Goal: Task Accomplishment & Management: Manage account settings

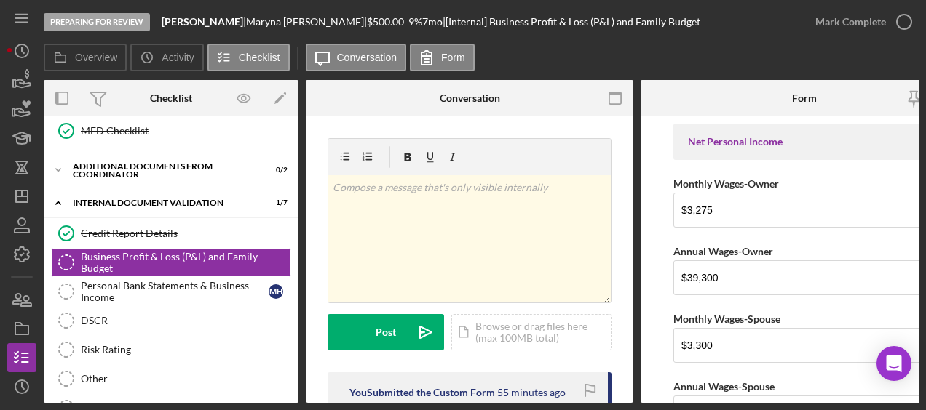
click at [5, 74] on div "Preparing for Review Sweet Mary Bakery | Maryna Hryshyna | $500.00 9 % 7 mo | […" at bounding box center [463, 205] width 926 height 410
click at [15, 88] on icon "button" at bounding box center [22, 80] width 36 height 36
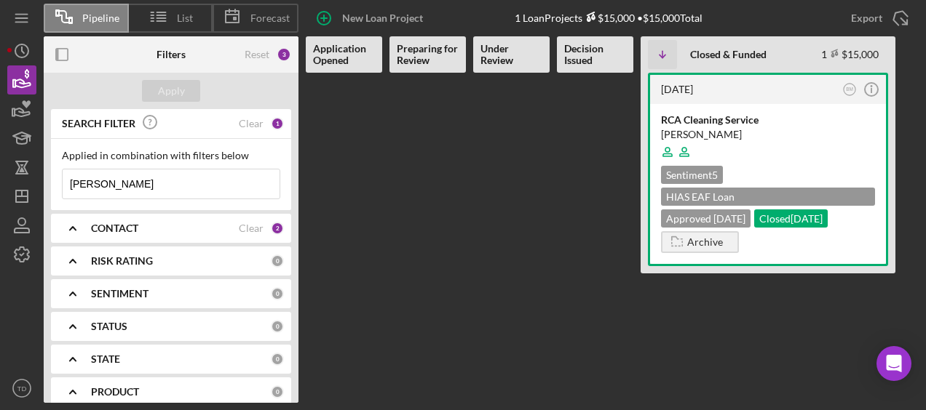
click at [142, 186] on input "chavez" at bounding box center [171, 184] width 217 height 29
drag, startPoint x: 142, startPoint y: 186, endPoint x: 0, endPoint y: 157, distance: 144.8
click at [0, 157] on html "Pipeline List Forecast New Loan Project 1 Loan Projects $15,000 • $15,000 Total…" at bounding box center [463, 205] width 926 height 410
click at [146, 233] on div "CONTACT" at bounding box center [165, 229] width 148 height 12
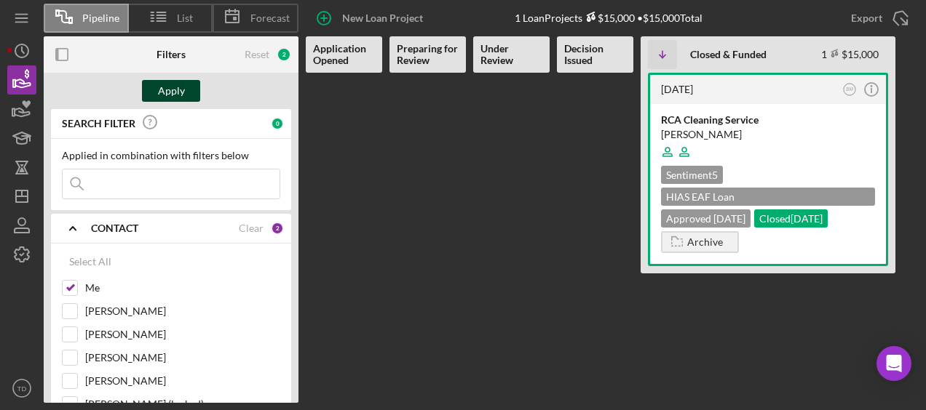
click at [183, 90] on div "Apply" at bounding box center [171, 91] width 27 height 22
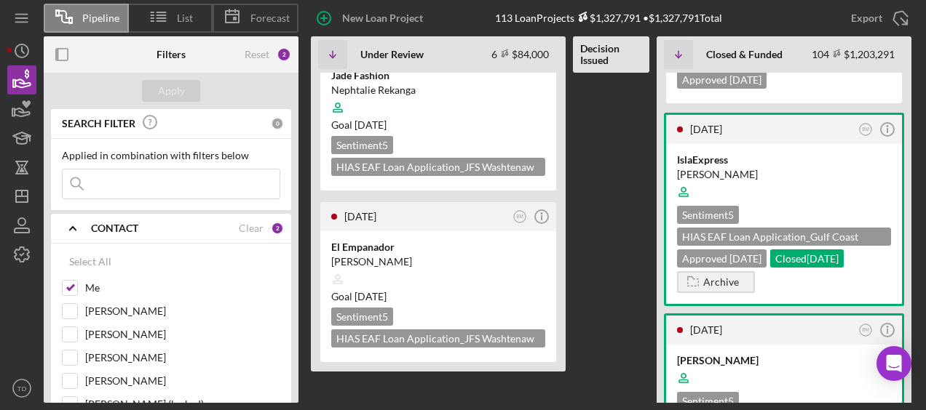
scroll to position [750, 0]
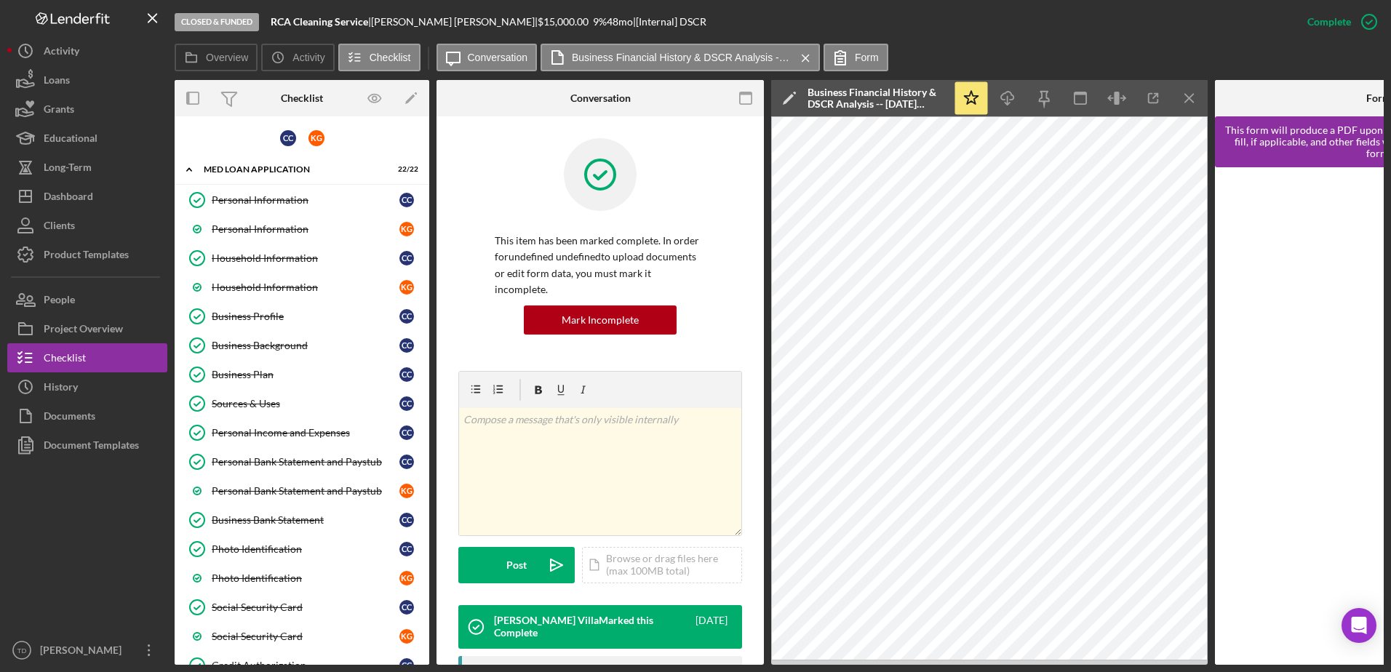
scroll to position [247, 0]
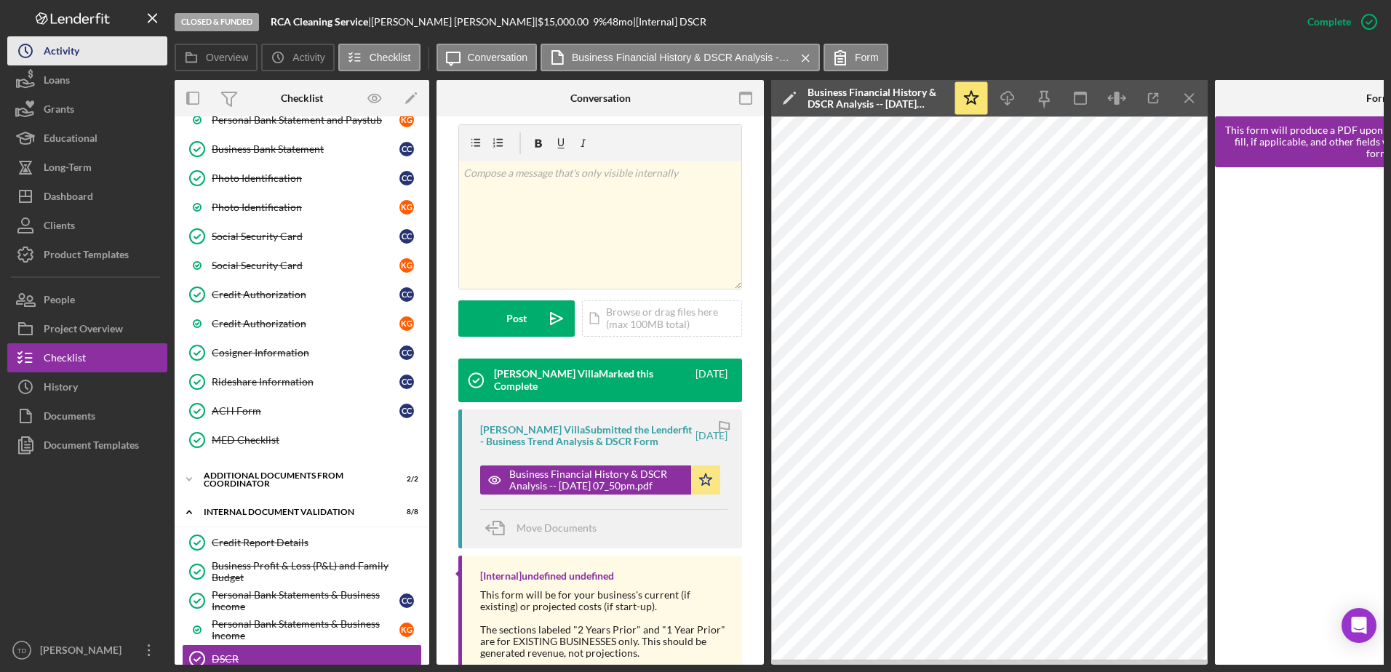
click at [78, 51] on div "Activity" at bounding box center [62, 52] width 36 height 33
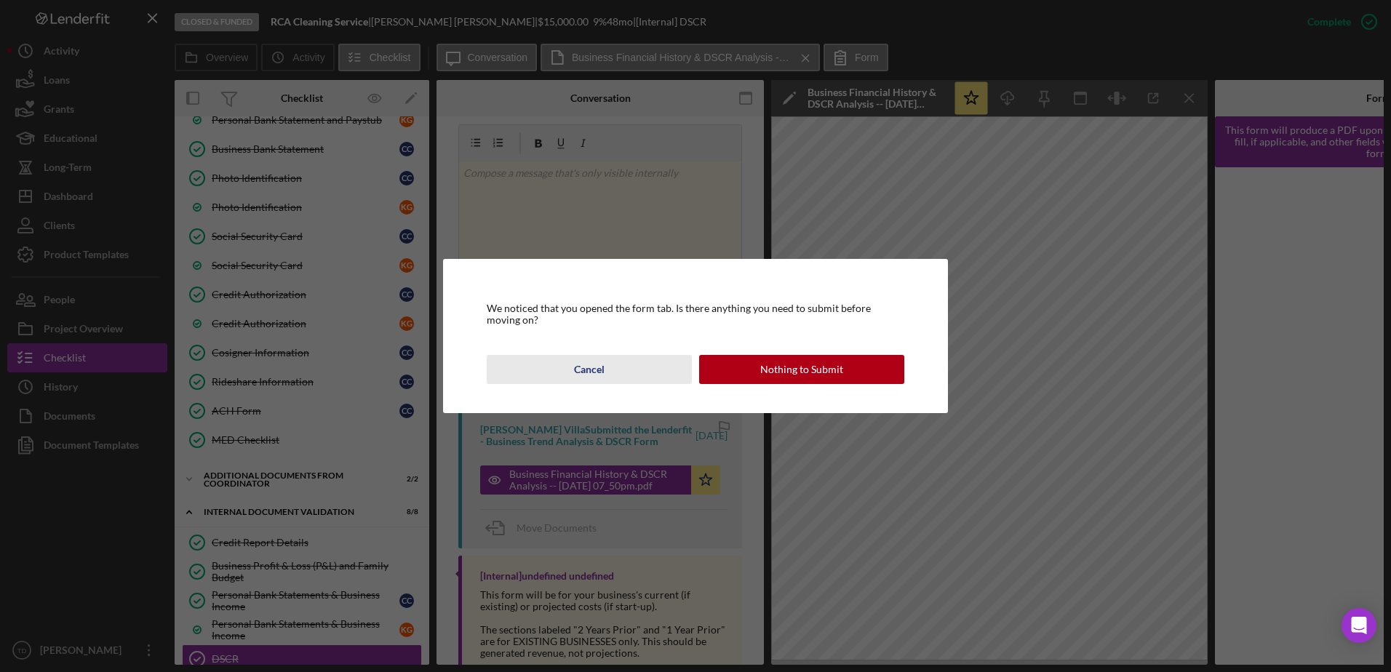
click at [601, 377] on div "Cancel" at bounding box center [589, 369] width 31 height 29
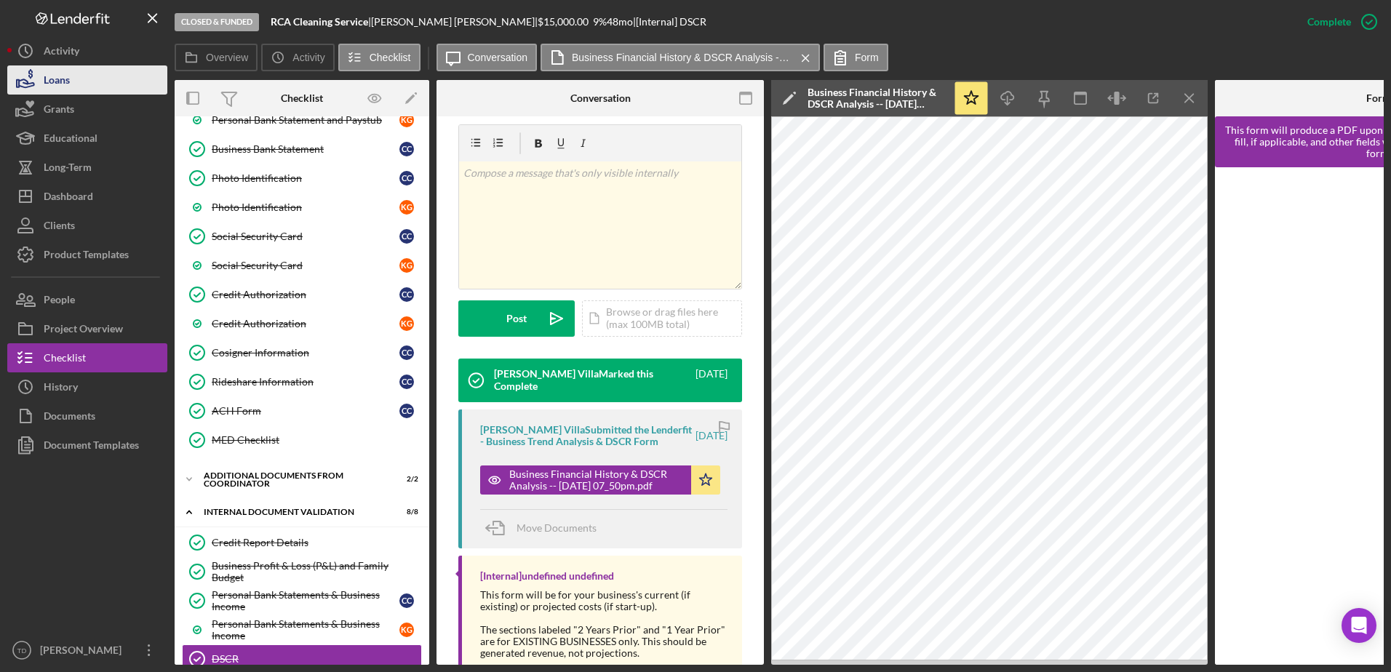
click at [80, 71] on button "Loans" at bounding box center [87, 79] width 160 height 29
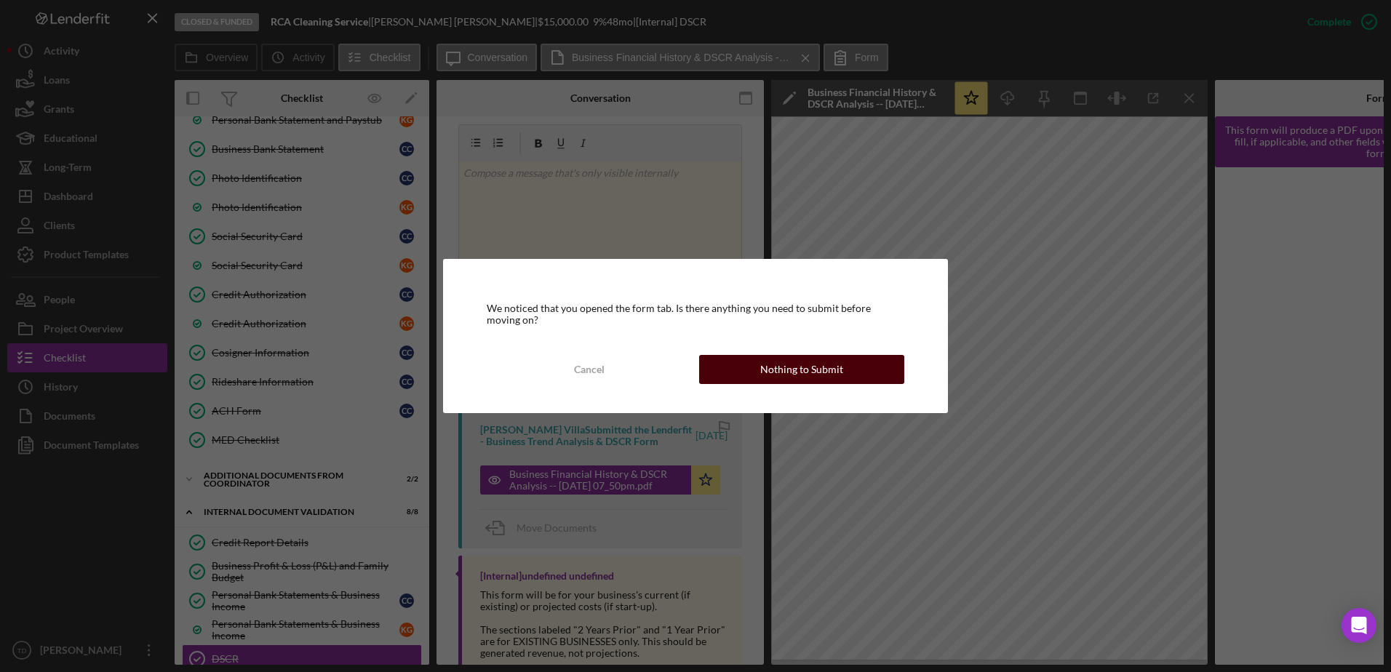
click at [835, 367] on div "Nothing to Submit" at bounding box center [801, 369] width 83 height 29
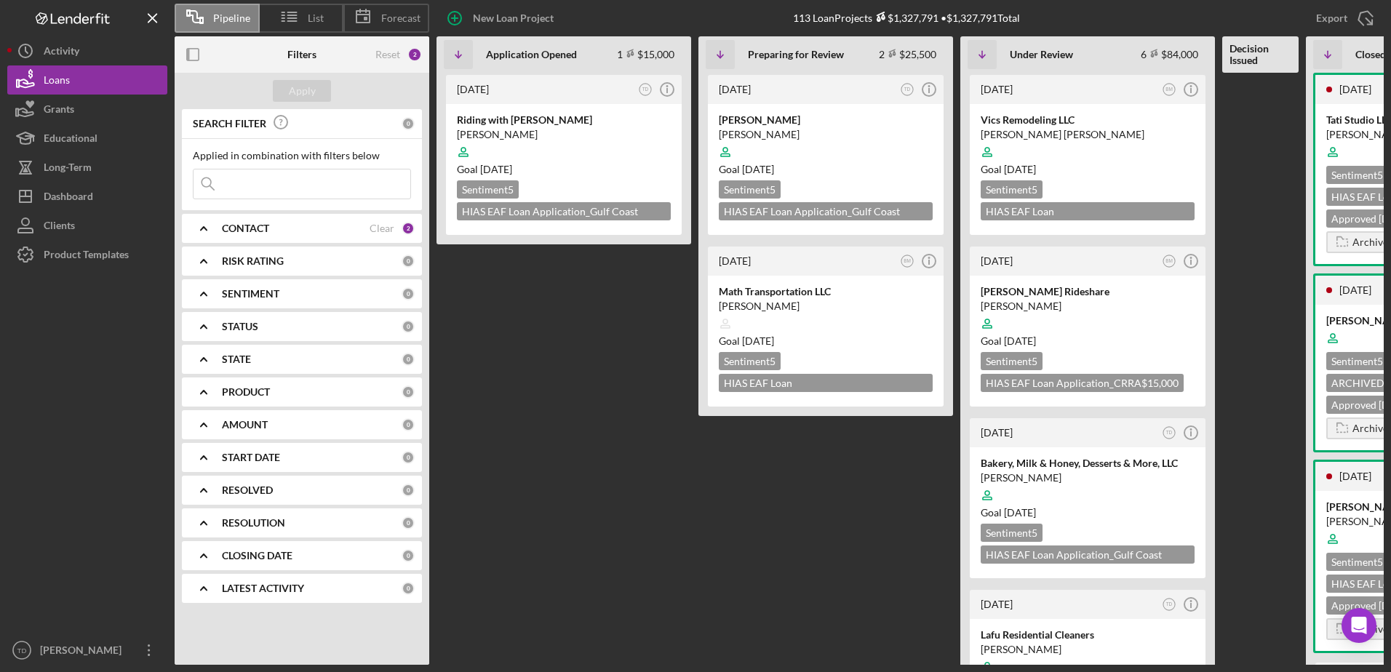
click at [274, 183] on input at bounding box center [302, 184] width 217 height 29
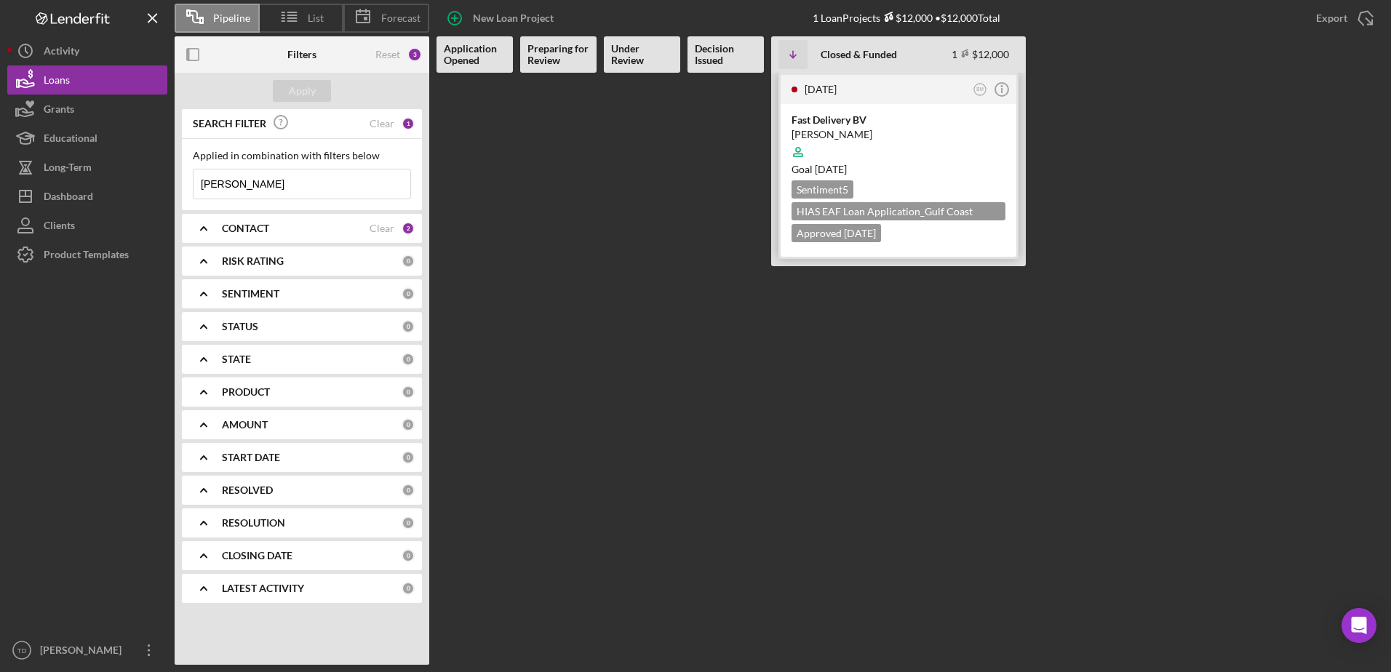
type input "beatriz"
click at [835, 124] on div "Fast Delivery BV" at bounding box center [899, 120] width 214 height 15
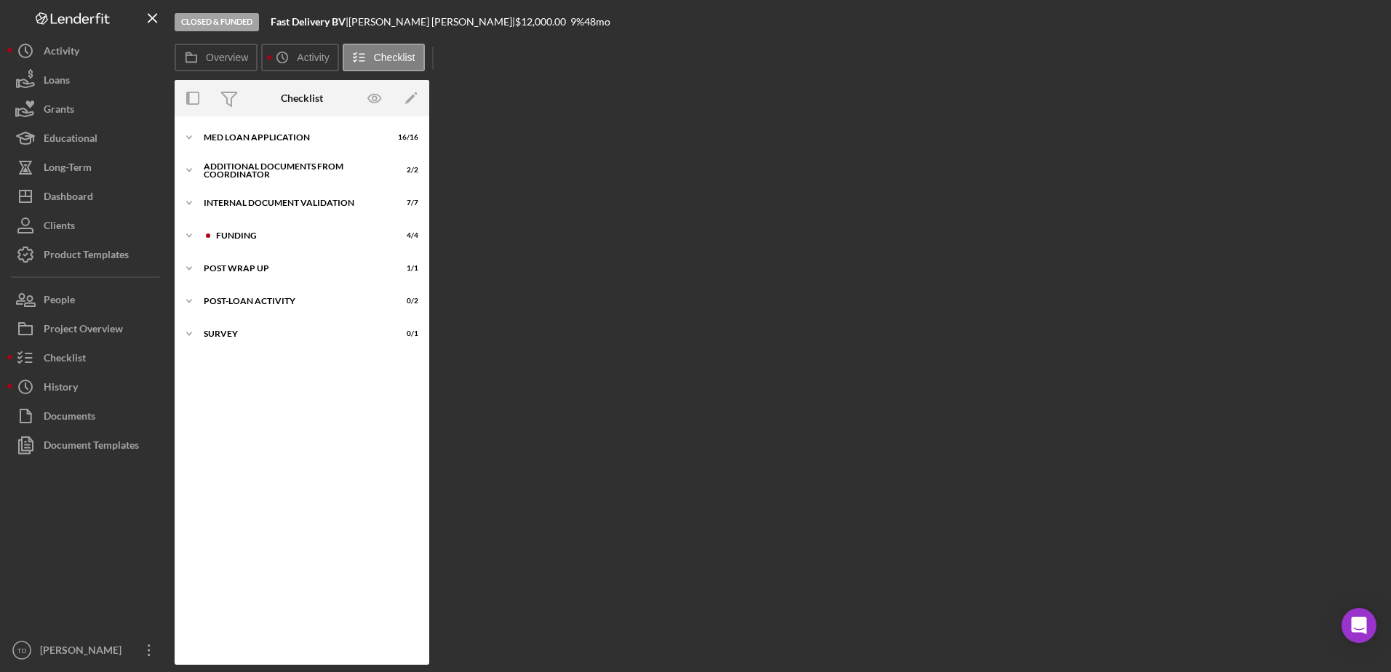
click at [266, 123] on div "Icon/Expander MED Loan Application 16 / 16 Icon/Expander Additional Documents f…" at bounding box center [302, 390] width 255 height 549
click at [259, 144] on div "Icon/Expander MED Loan Application 16 / 16" at bounding box center [302, 137] width 255 height 29
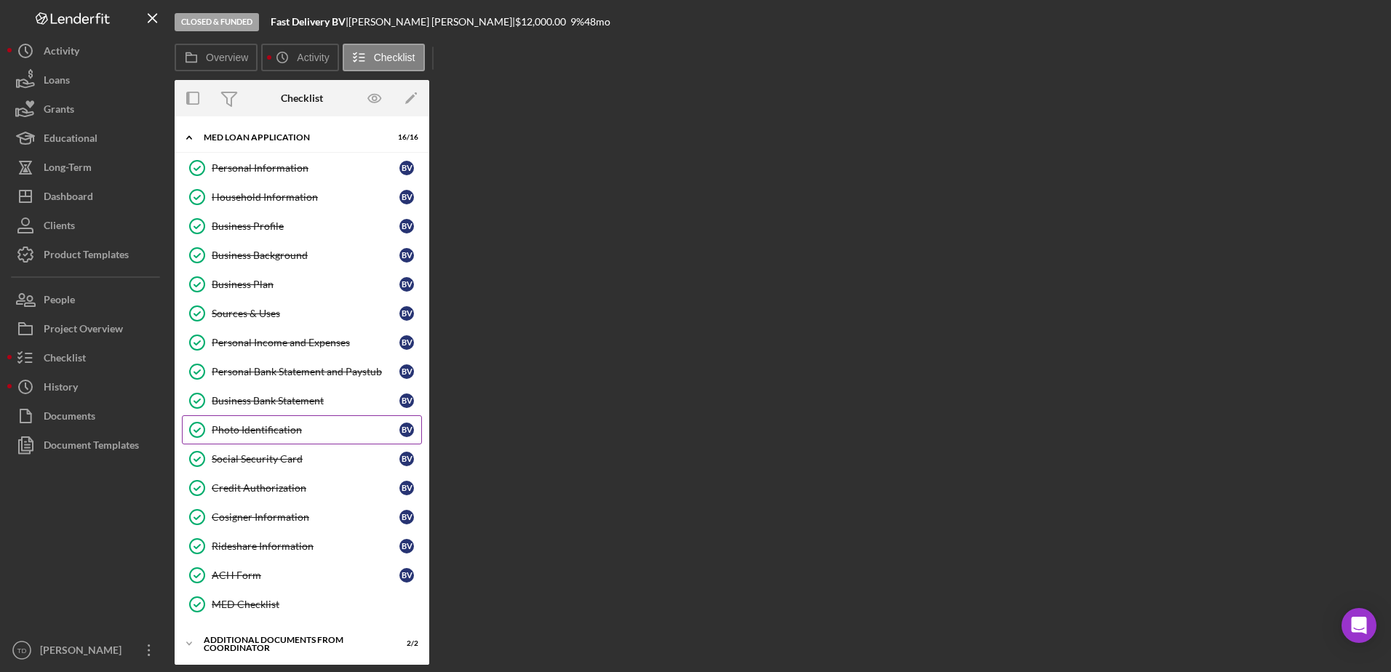
scroll to position [165, 0]
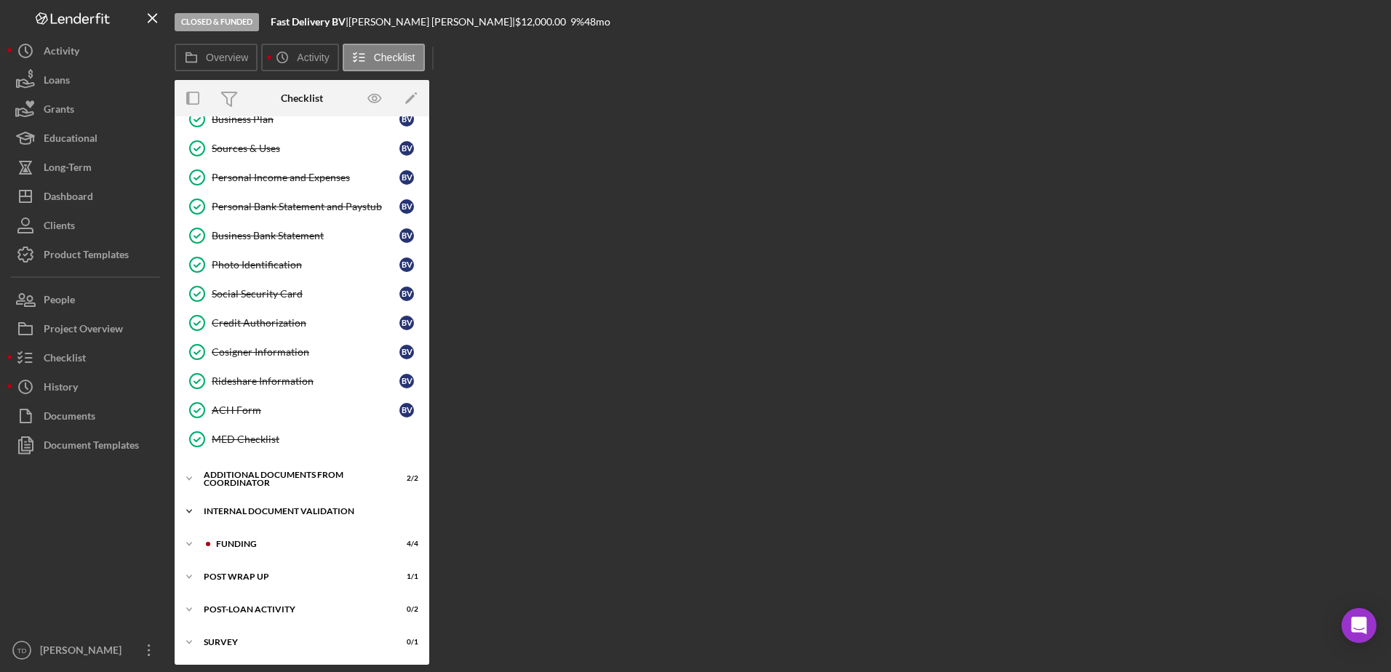
click at [260, 509] on div "Internal Document Validation" at bounding box center [307, 511] width 207 height 9
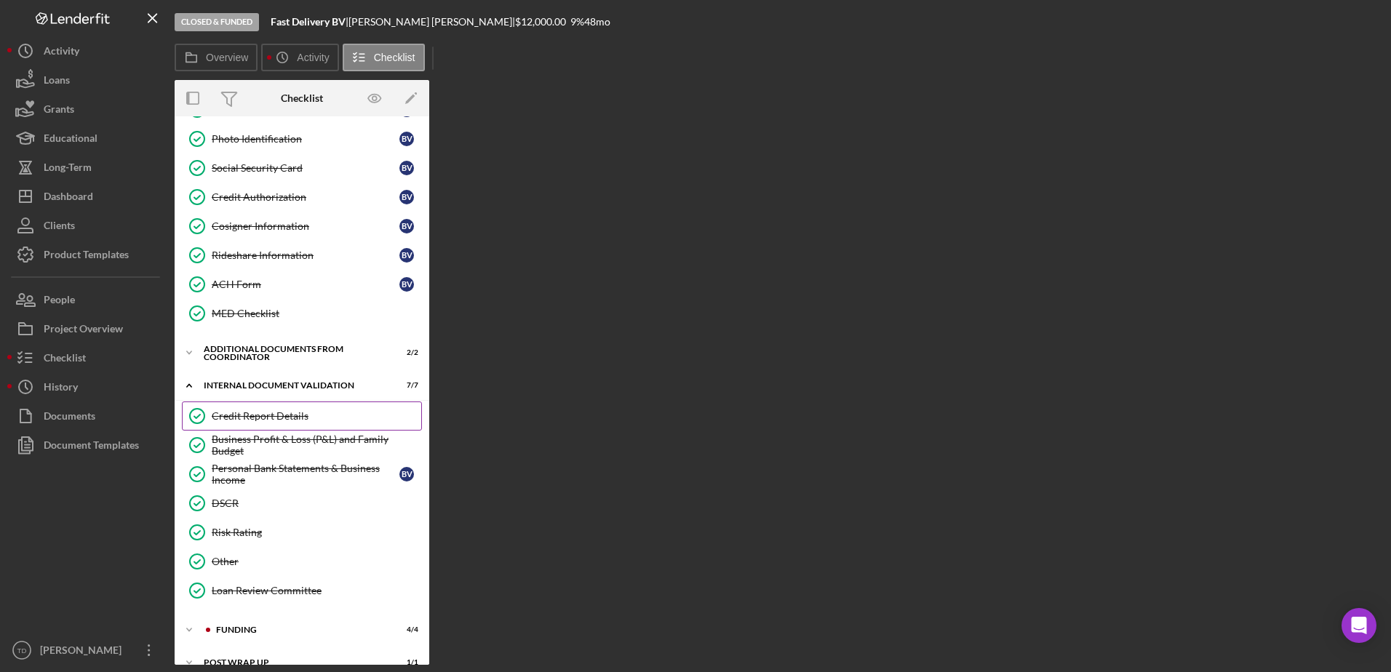
scroll to position [292, 0]
click at [258, 407] on link "Credit Report Details Credit Report Details" at bounding box center [302, 415] width 240 height 29
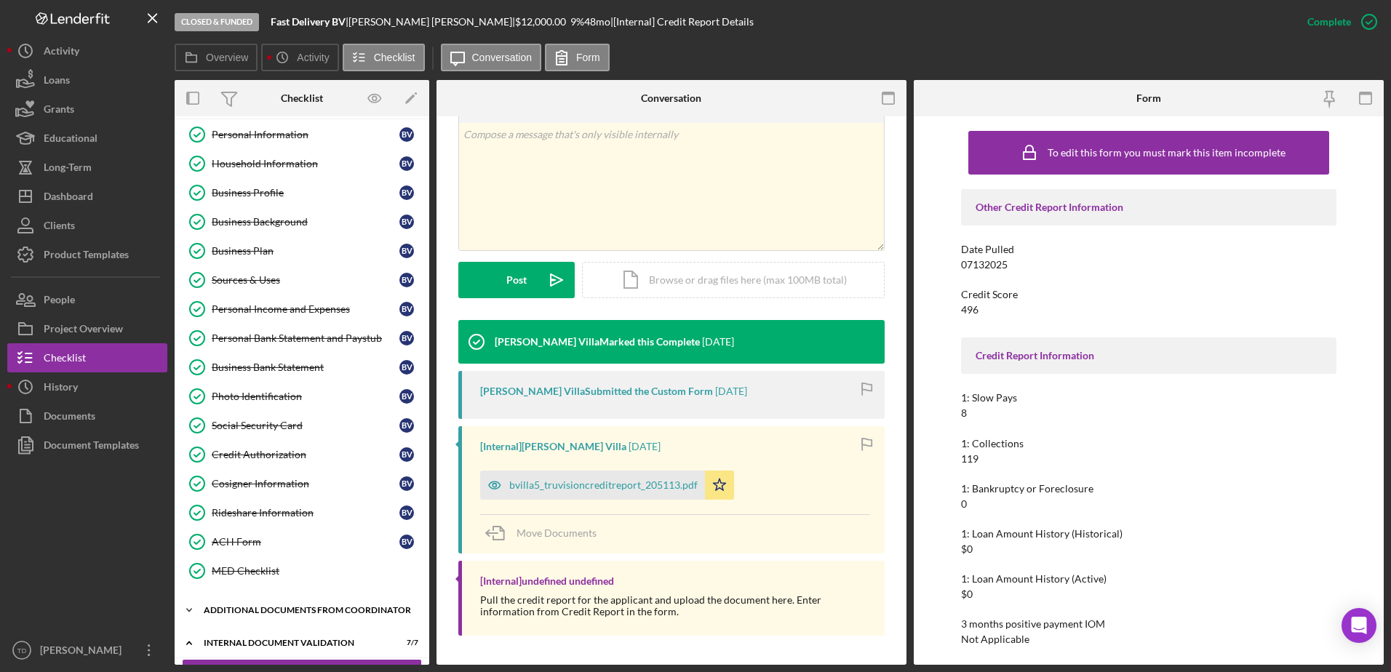
scroll to position [33, 0]
click at [271, 317] on link "Personal Income and Expenses Personal Income and Expenses B V" at bounding box center [302, 309] width 240 height 29
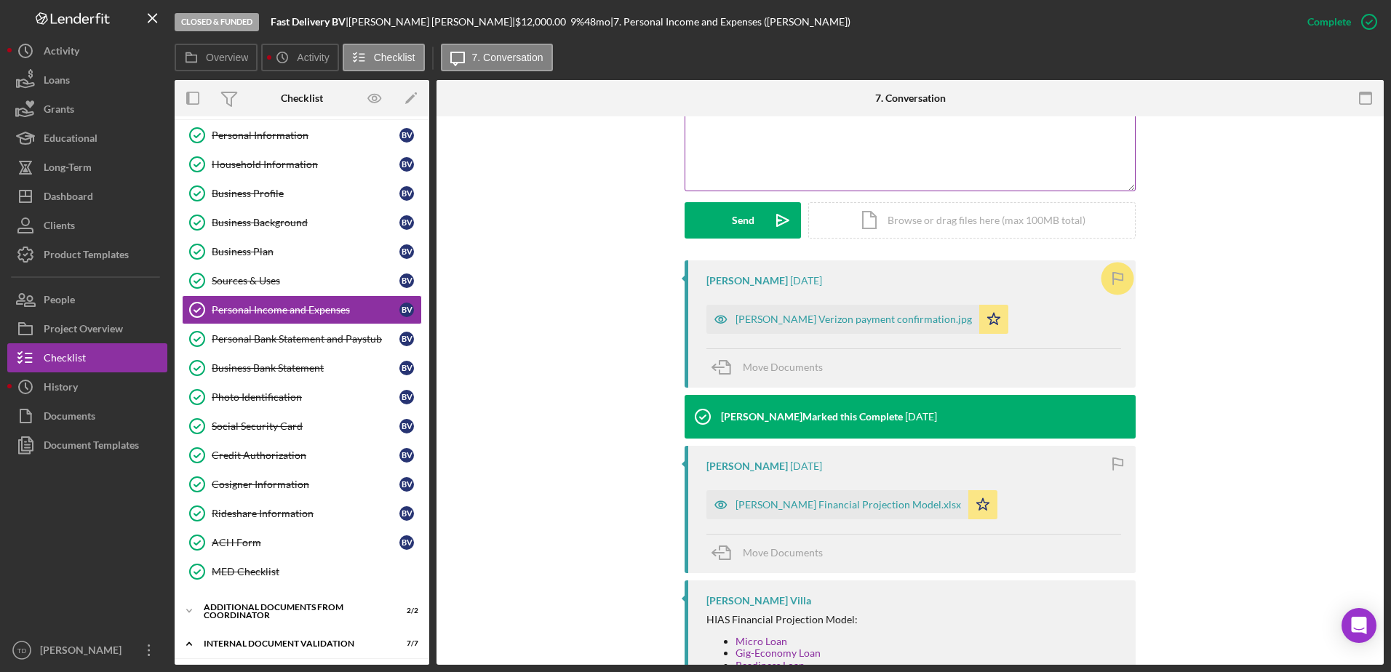
scroll to position [350, 0]
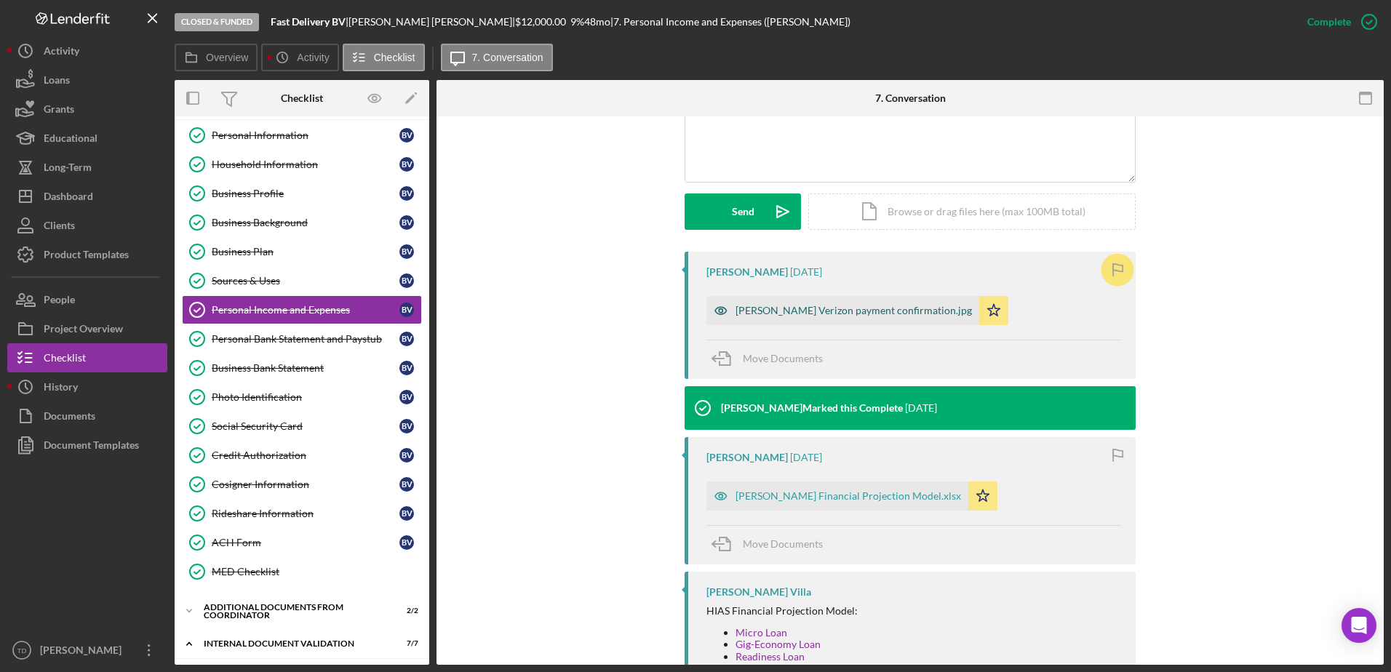
click at [804, 311] on div "Beatriz Villafranca Verizon payment confirmation.jpg" at bounding box center [854, 311] width 236 height 12
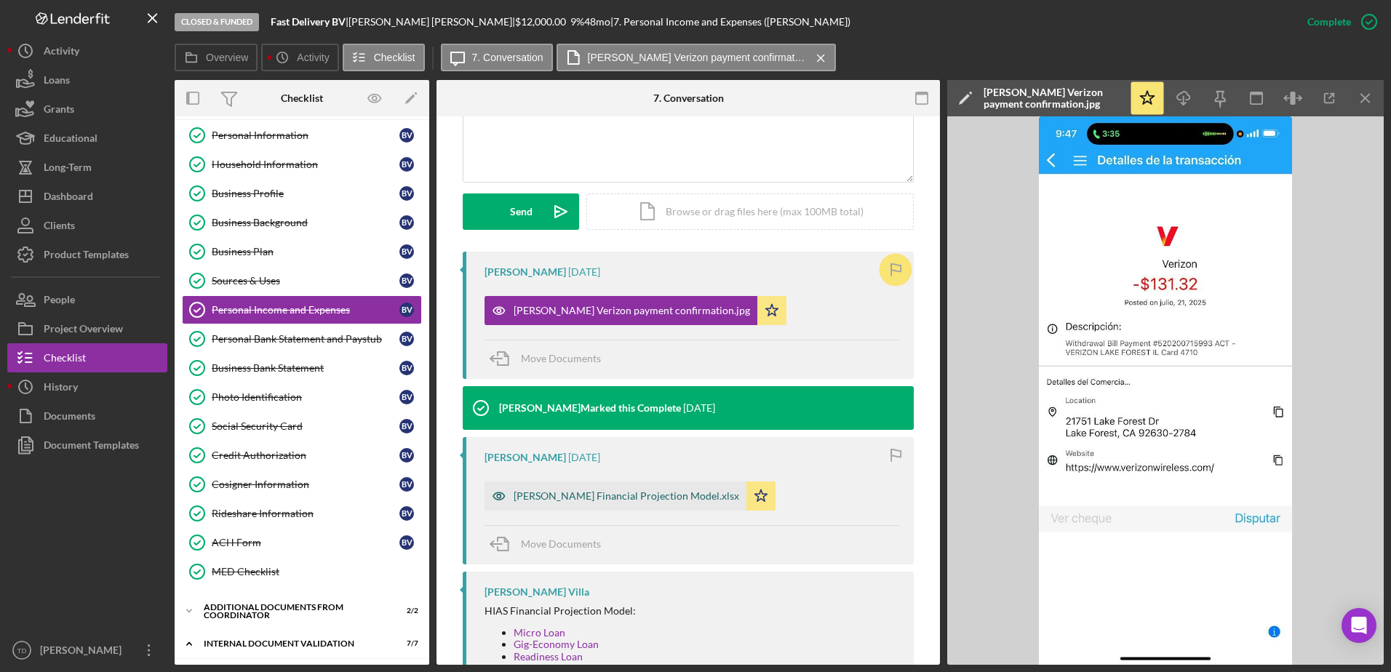
click at [646, 490] on div "Beatriz Villafranca Financial Projection Model.xlsx" at bounding box center [616, 496] width 262 height 29
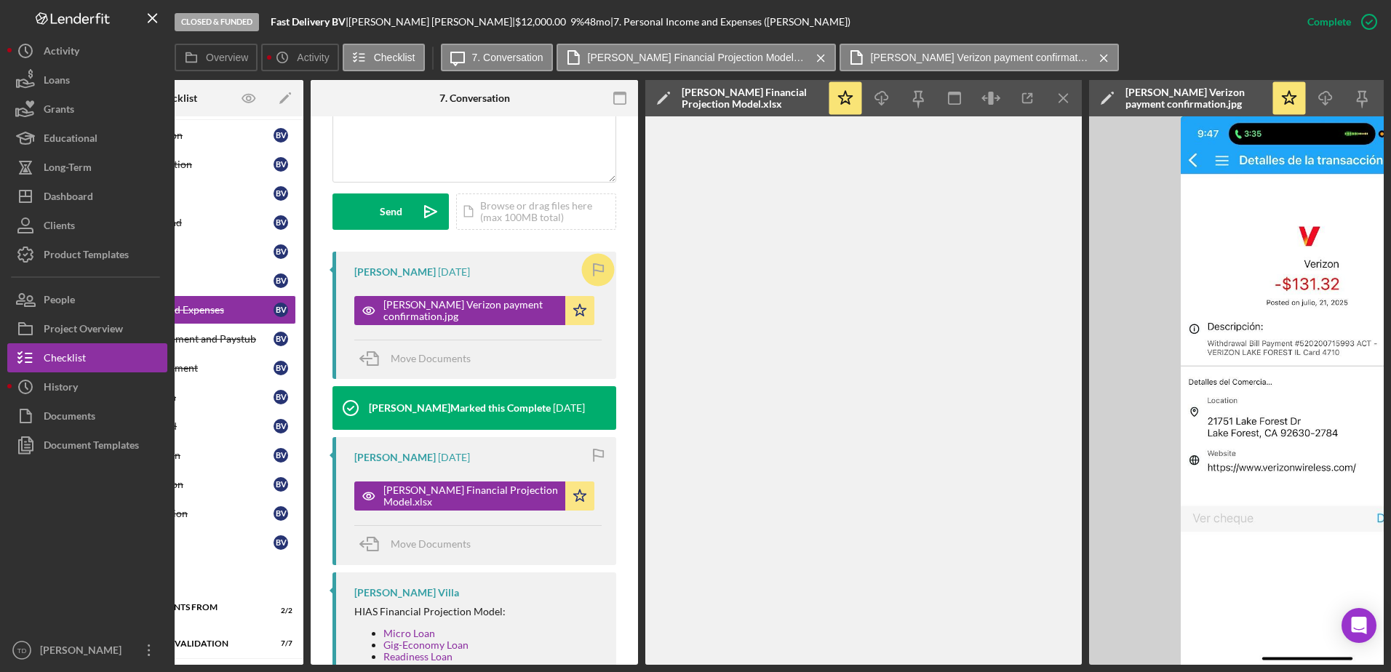
scroll to position [0, 268]
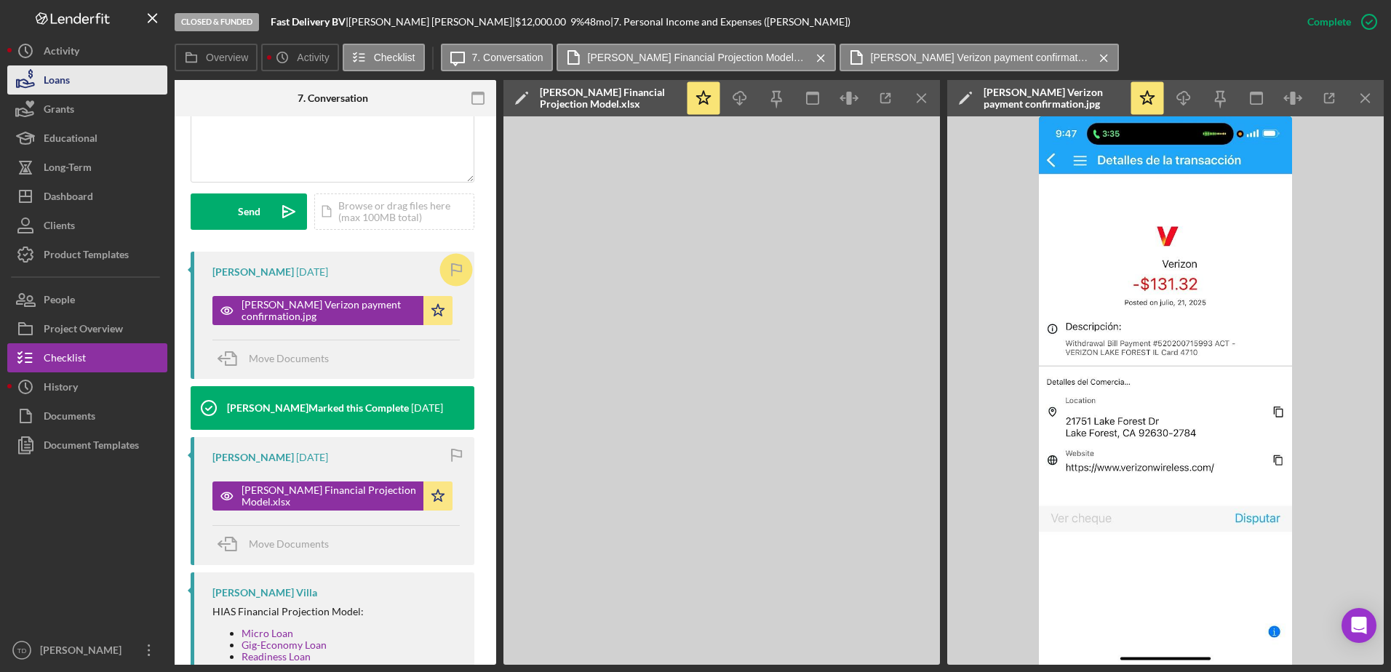
click at [128, 75] on button "Loans" at bounding box center [87, 79] width 160 height 29
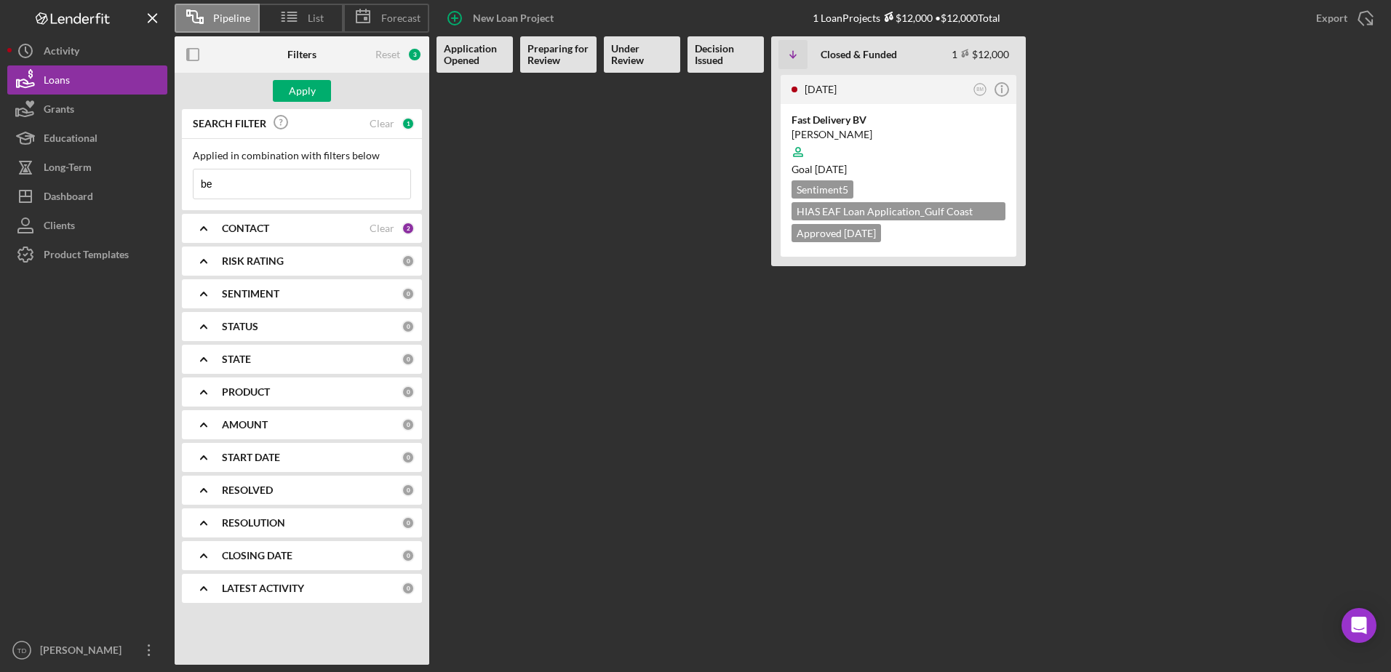
type input "b"
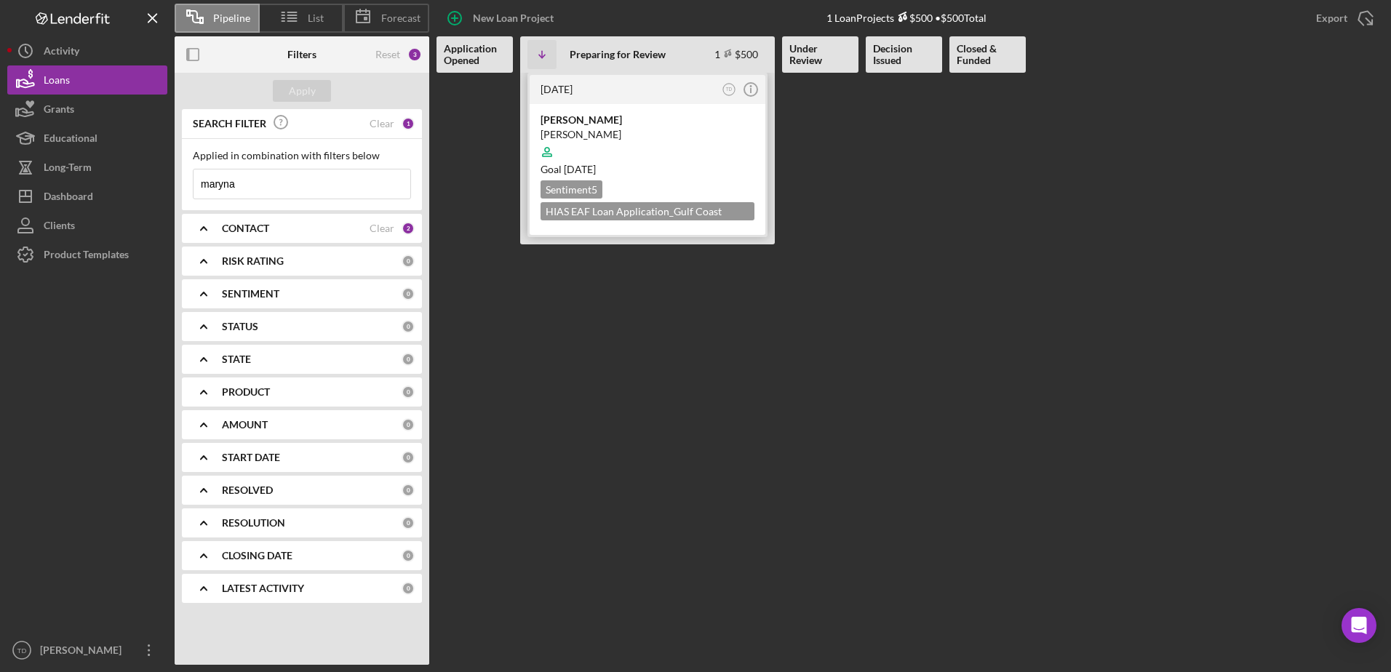
type input "maryna"
click at [608, 136] on div "[PERSON_NAME]" at bounding box center [648, 134] width 214 height 15
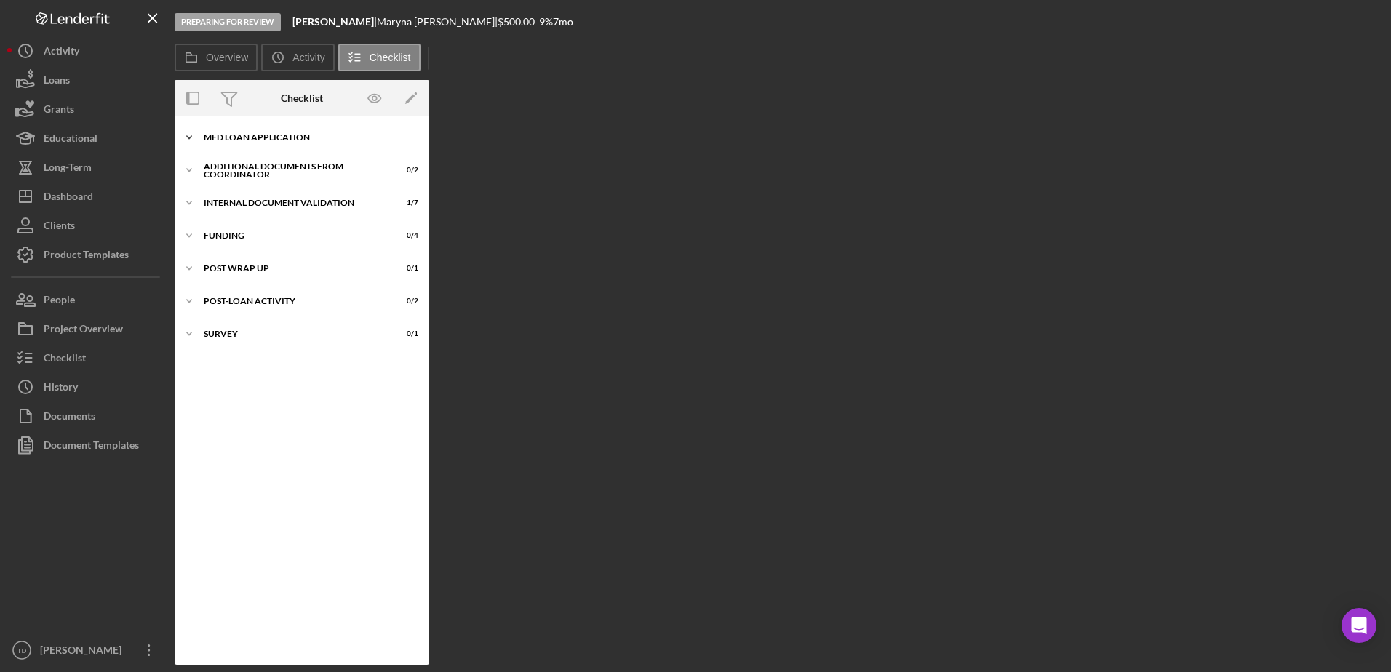
click at [316, 146] on div "Icon/Expander MED Loan Application 16 / 16" at bounding box center [302, 137] width 255 height 29
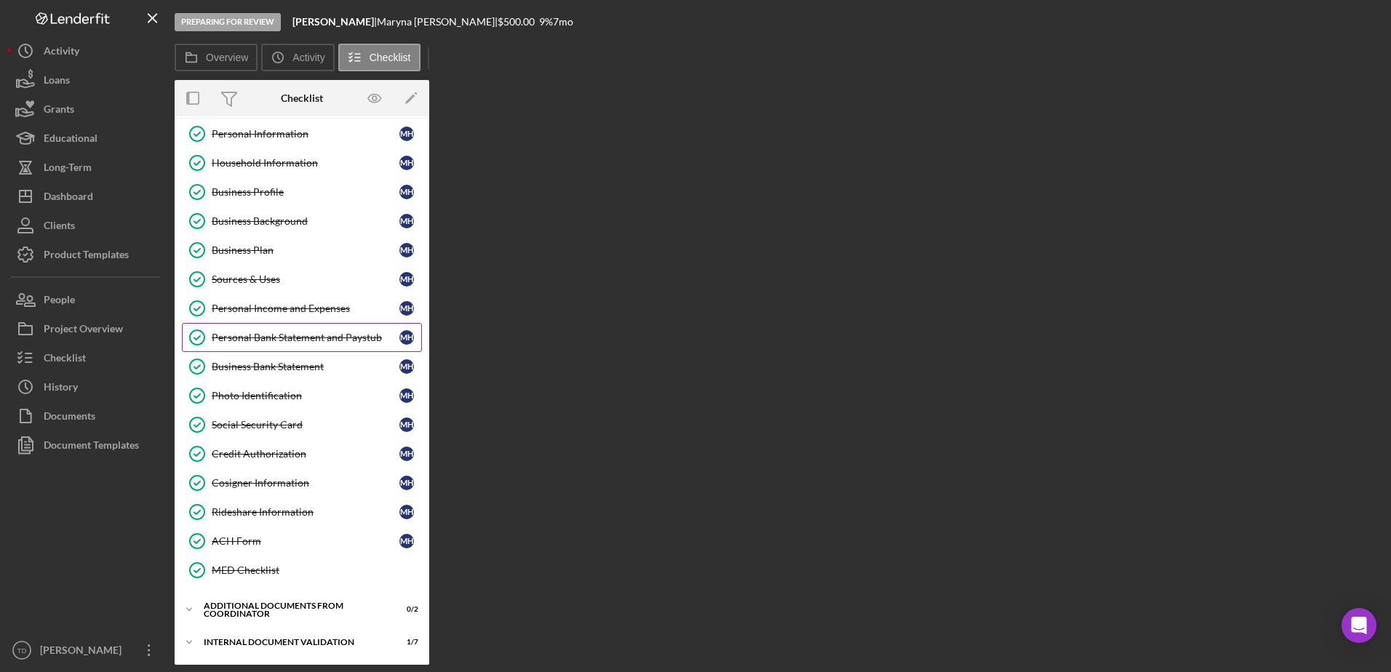
scroll to position [35, 0]
click at [290, 310] on div "Personal Income and Expenses" at bounding box center [306, 308] width 188 height 12
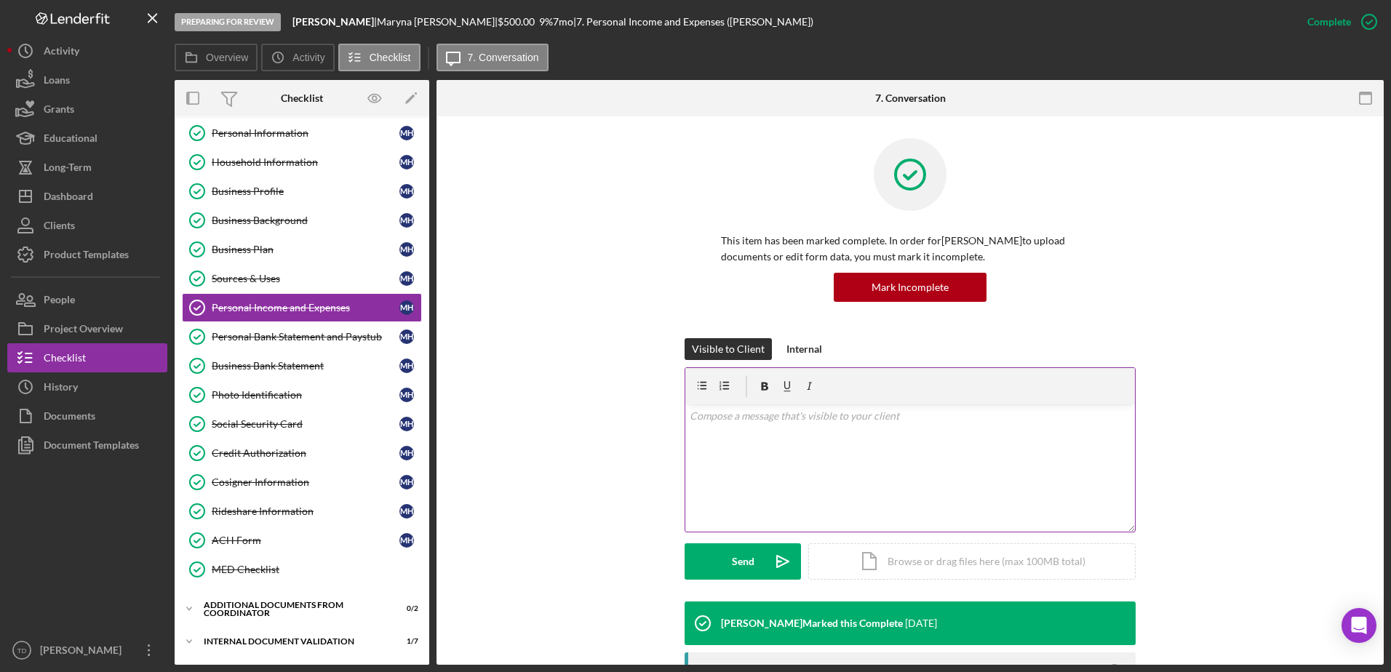
scroll to position [250, 0]
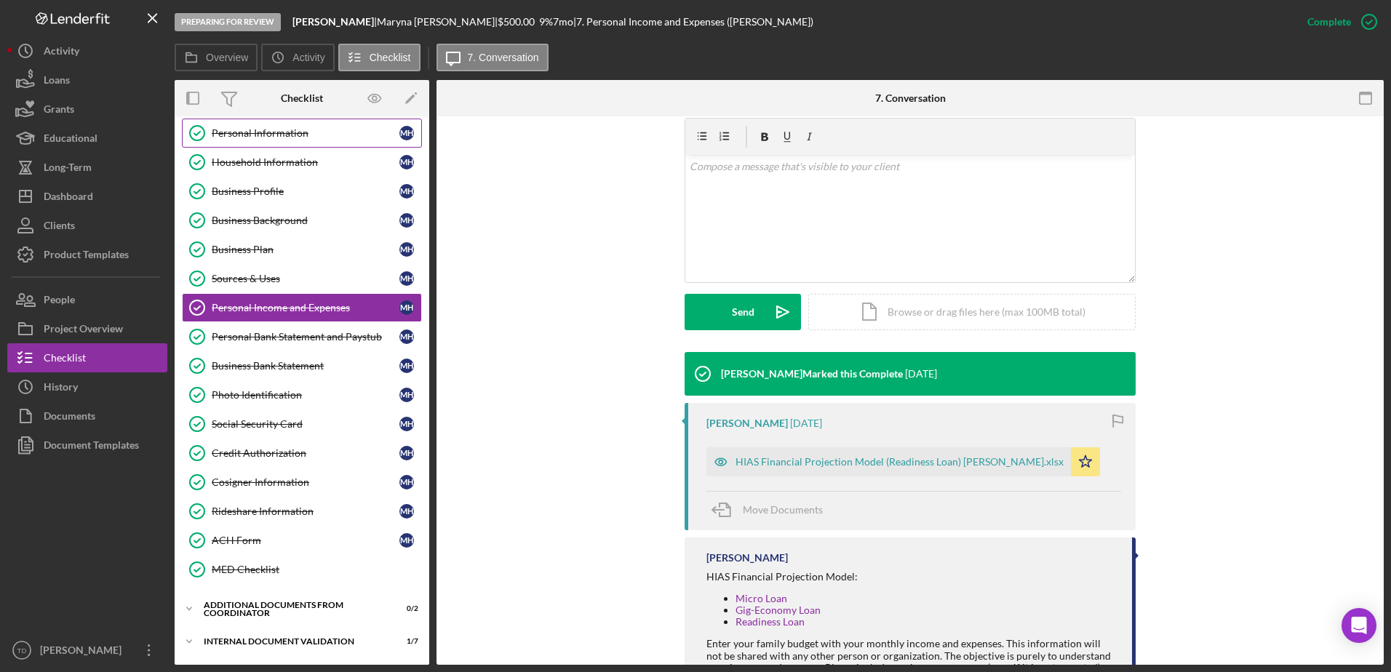
click at [241, 138] on div "Personal Information" at bounding box center [306, 133] width 188 height 12
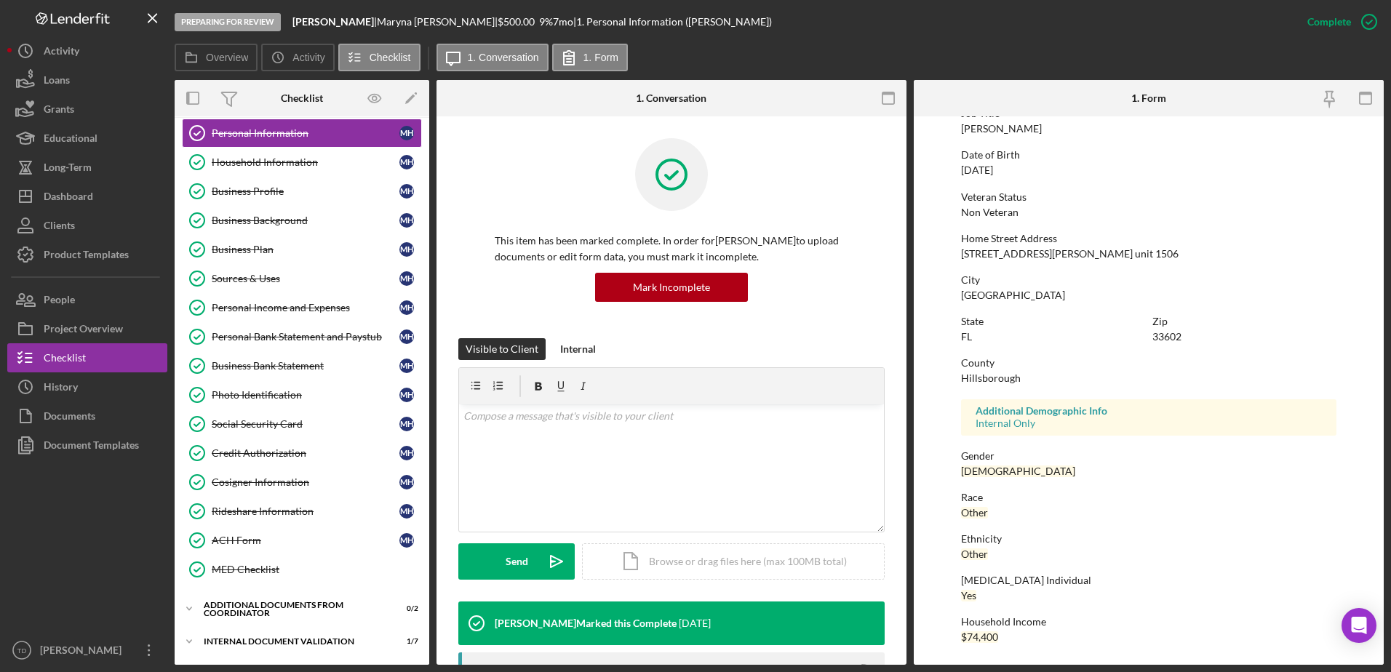
scroll to position [130, 0]
click at [291, 167] on div "Household Information" at bounding box center [306, 162] width 188 height 12
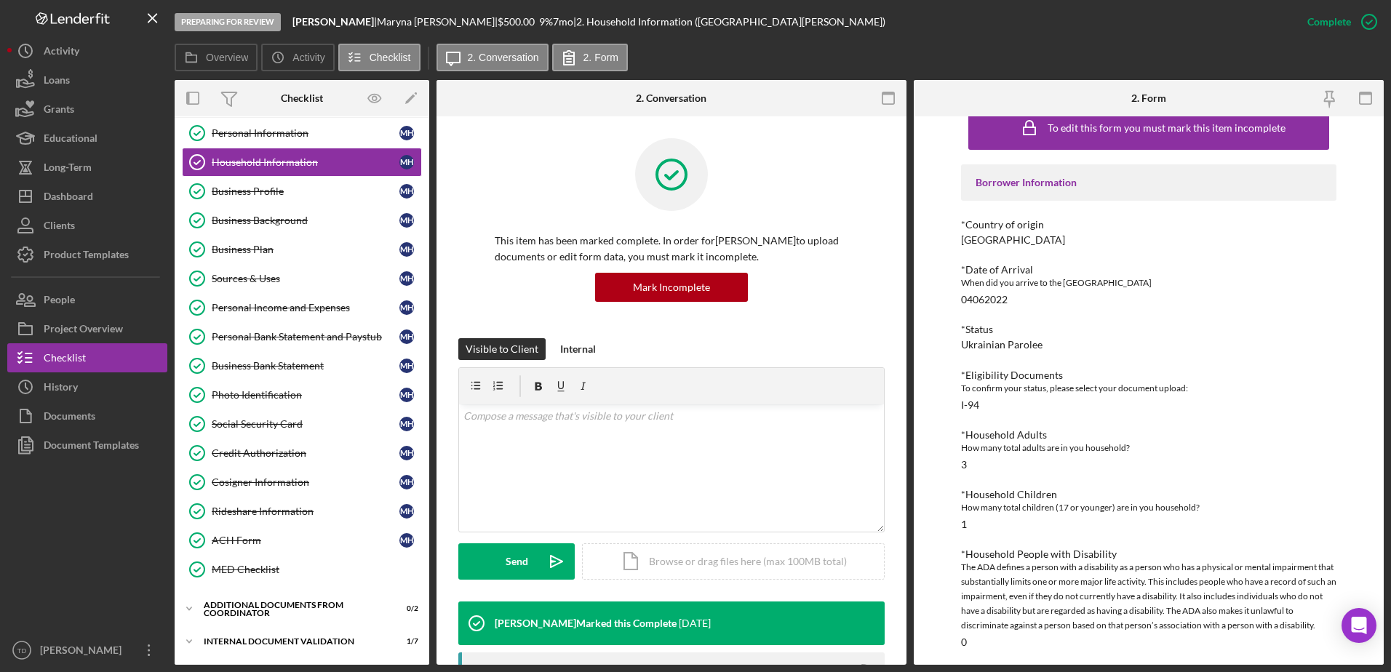
scroll to position [25, 0]
click at [317, 140] on link "Personal Information Personal Information M H" at bounding box center [302, 133] width 240 height 29
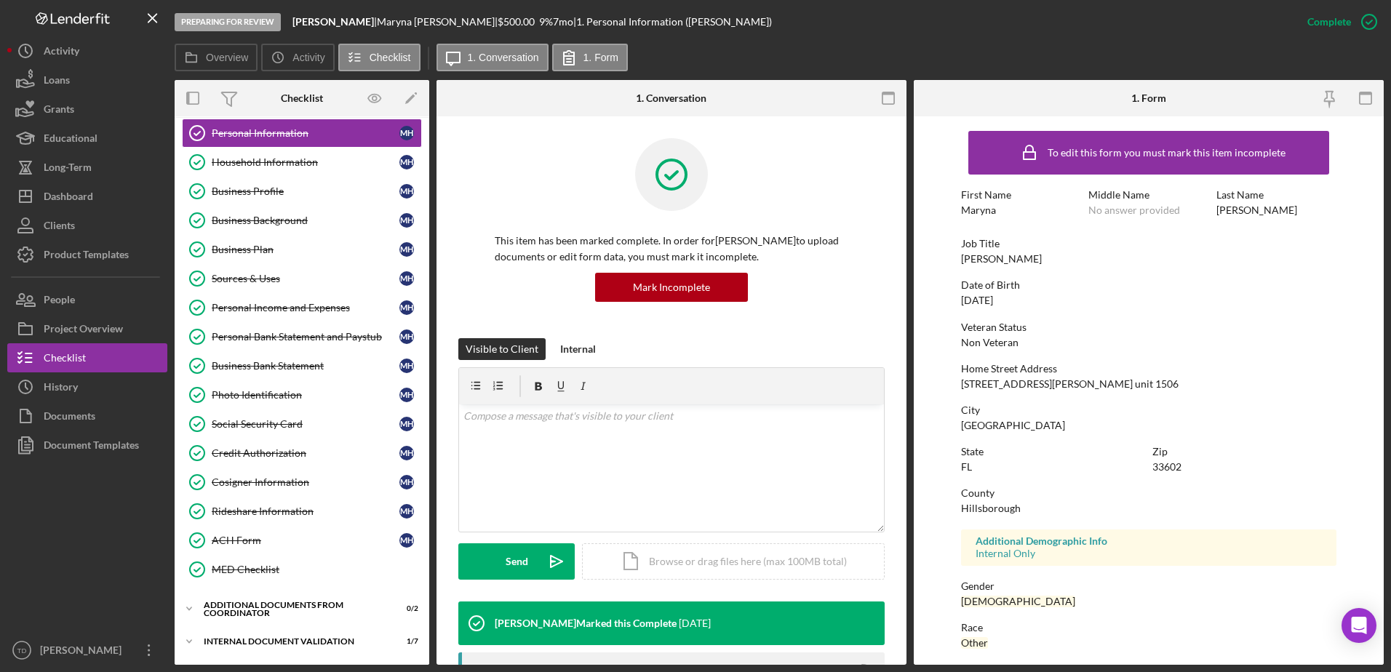
scroll to position [1, 0]
click at [299, 164] on div "Household Information" at bounding box center [306, 162] width 188 height 12
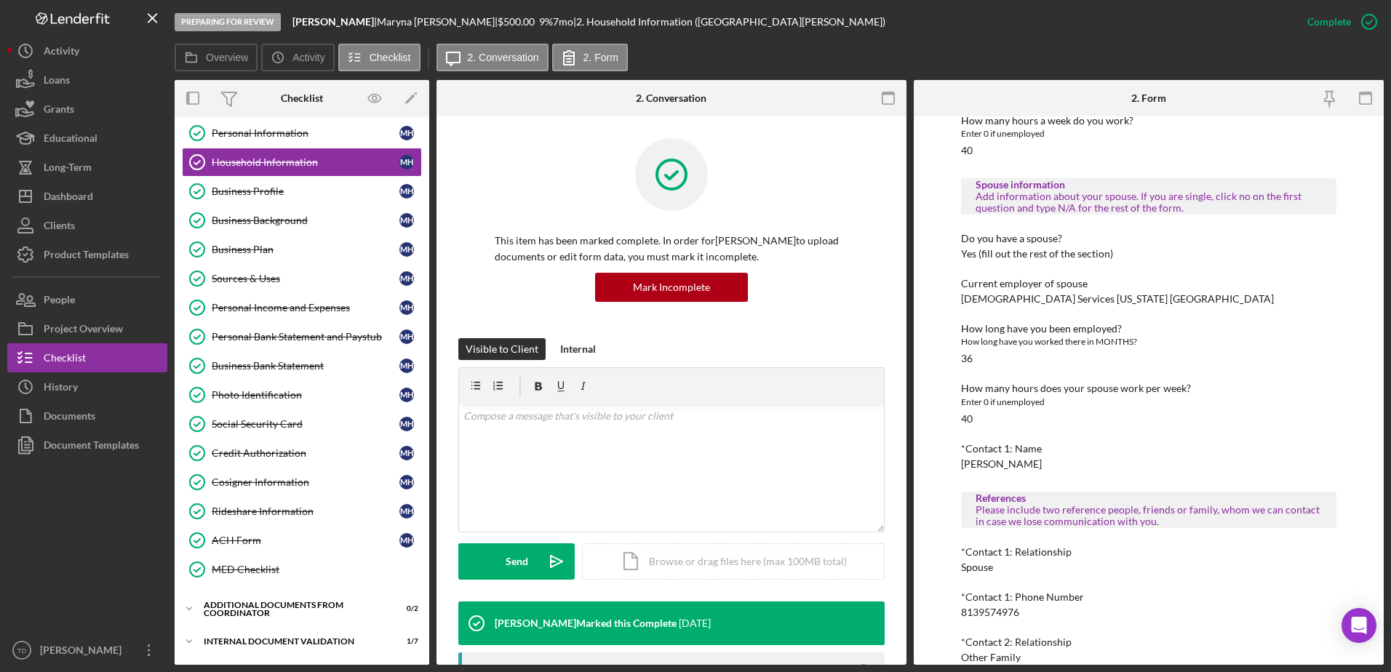
scroll to position [755, 0]
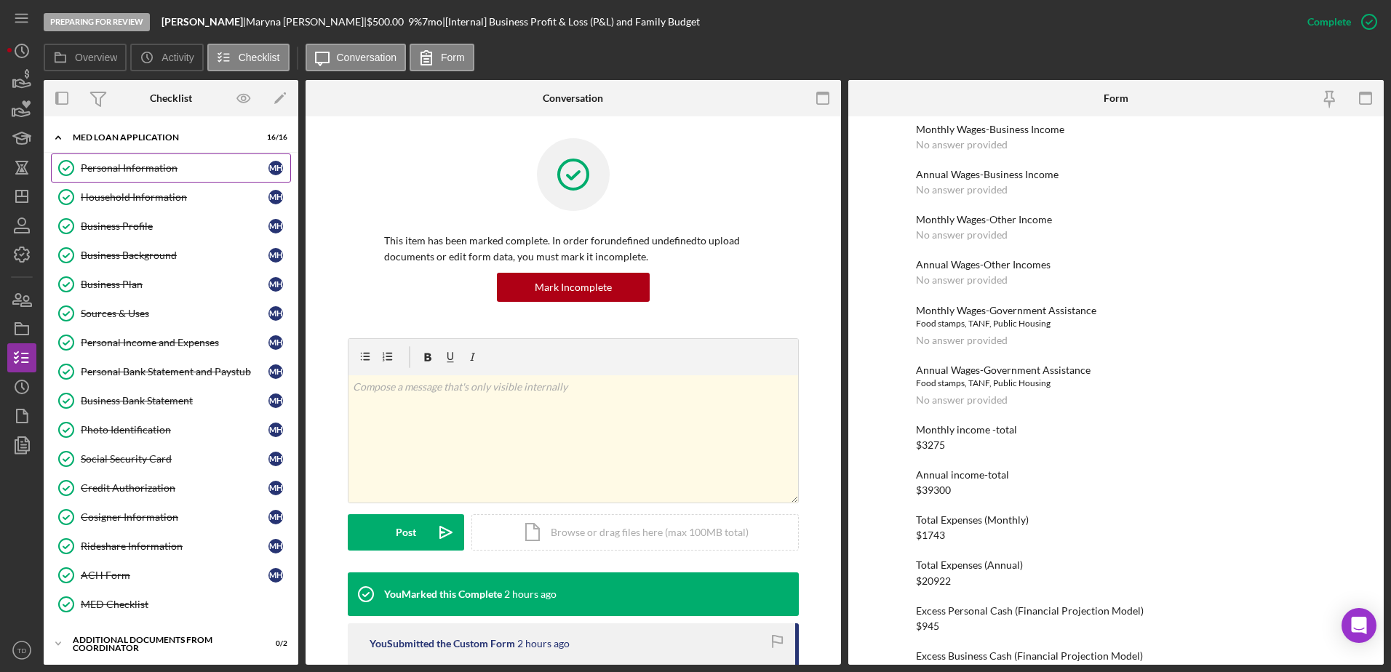
click at [163, 175] on link "Personal Information Personal Information M H" at bounding box center [171, 168] width 240 height 29
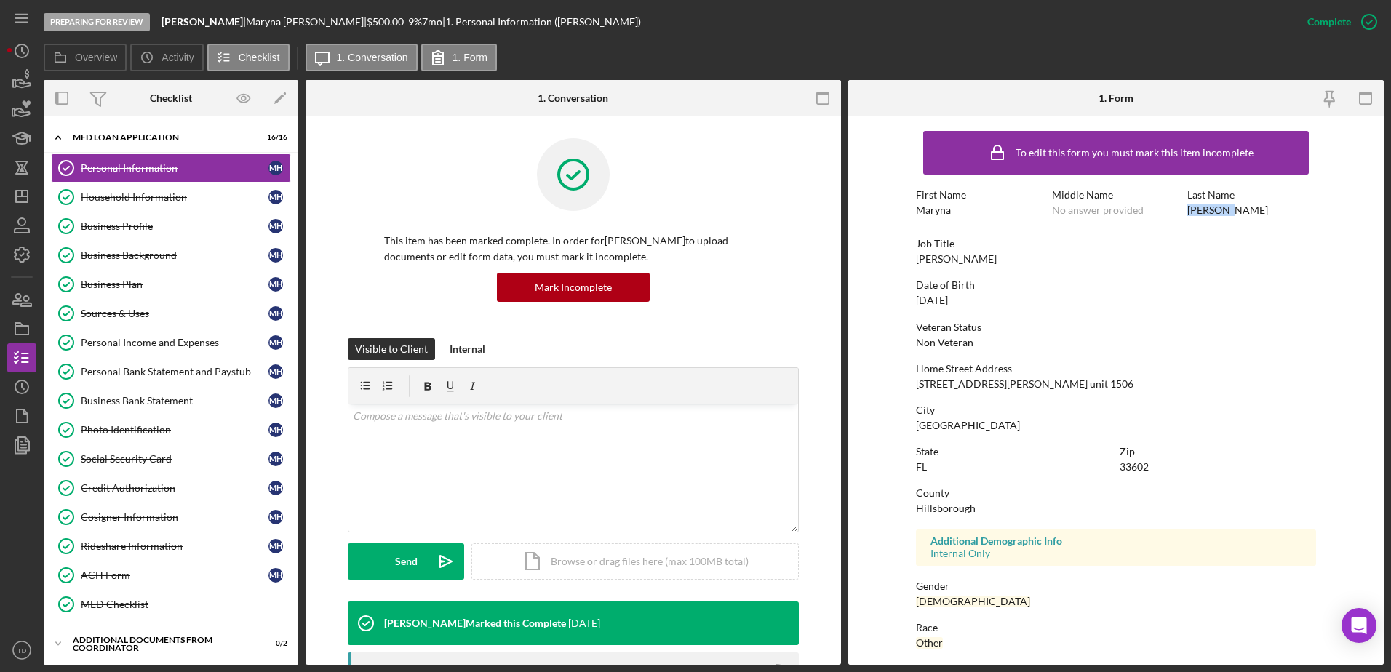
drag, startPoint x: 1230, startPoint y: 212, endPoint x: 1182, endPoint y: 212, distance: 48.8
click at [1182, 212] on div "First Name [PERSON_NAME] Middle Name No answer provided Last Name [PERSON_NAME]" at bounding box center [1116, 209] width 400 height 41
copy div "[PERSON_NAME]"
